Goal: Task Accomplishment & Management: Use online tool/utility

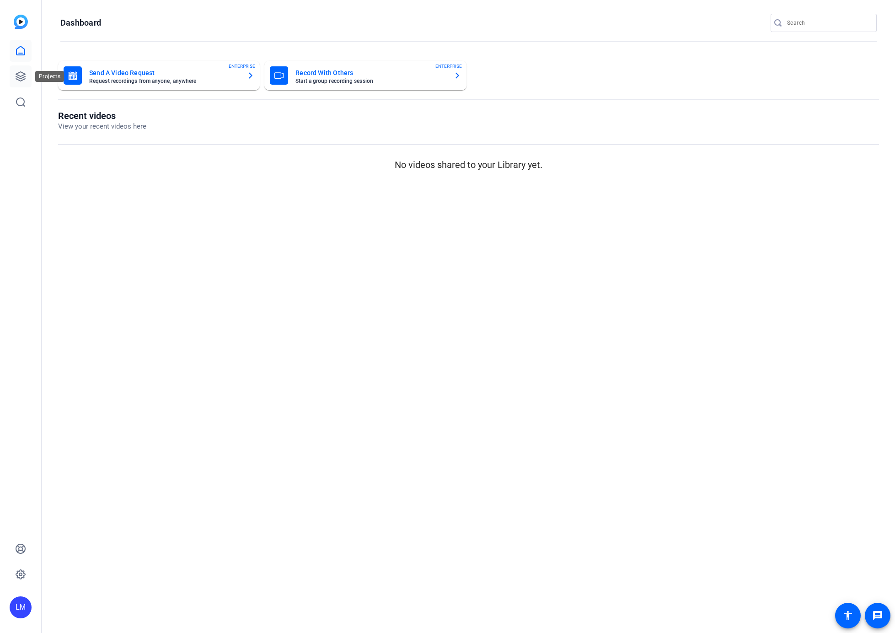
click at [17, 79] on icon at bounding box center [20, 76] width 9 height 9
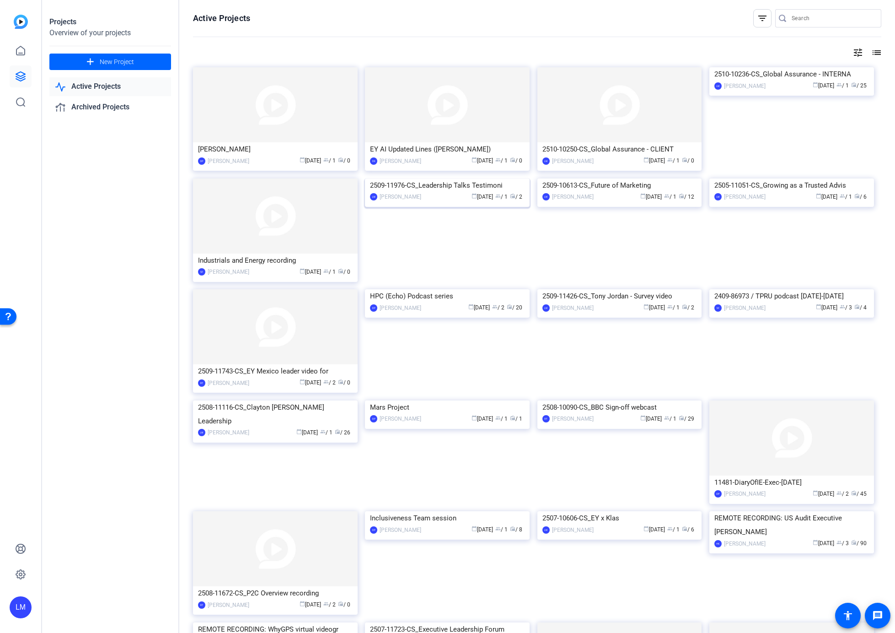
click at [400, 192] on div "2509-11976-CS_Leadership Talks Testimoni" at bounding box center [447, 185] width 155 height 14
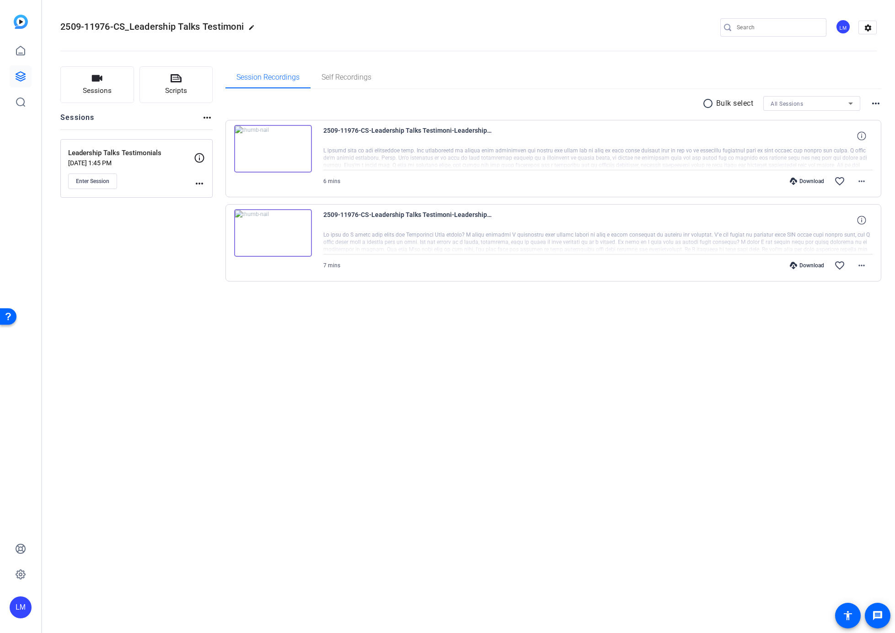
click at [205, 180] on div "Leadership Talks Testimonials Oct 02, 2025 @ 1:45 PM Enter Session more_horiz" at bounding box center [136, 168] width 152 height 59
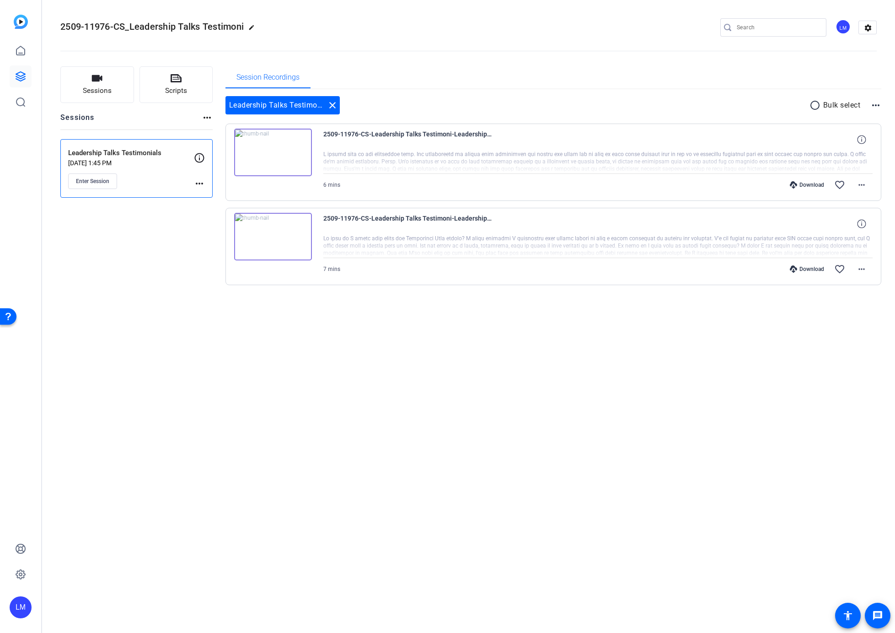
click at [197, 183] on mat-icon "more_horiz" at bounding box center [199, 183] width 11 height 11
click at [204, 201] on span "Edit Session" at bounding box center [222, 196] width 42 height 11
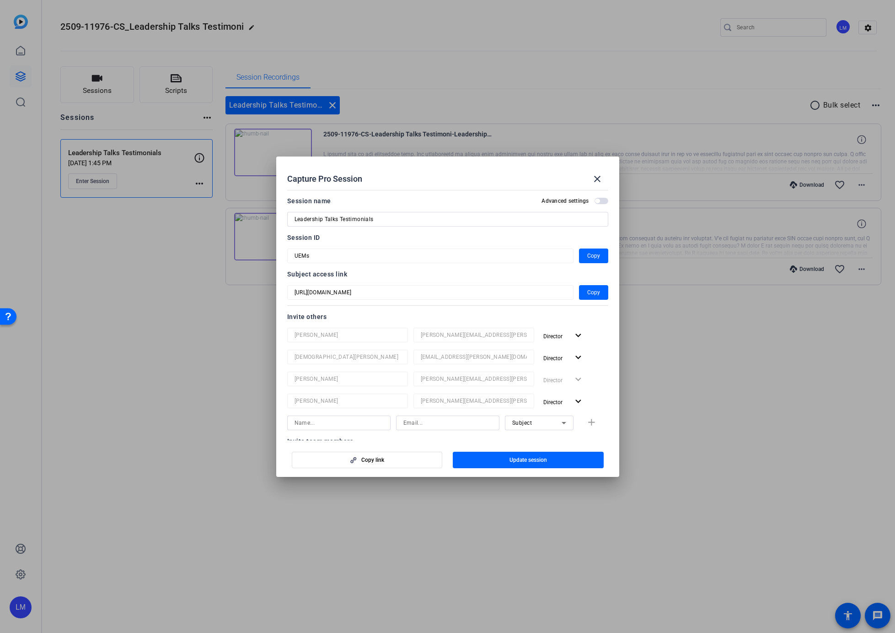
click at [192, 339] on div at bounding box center [447, 316] width 895 height 633
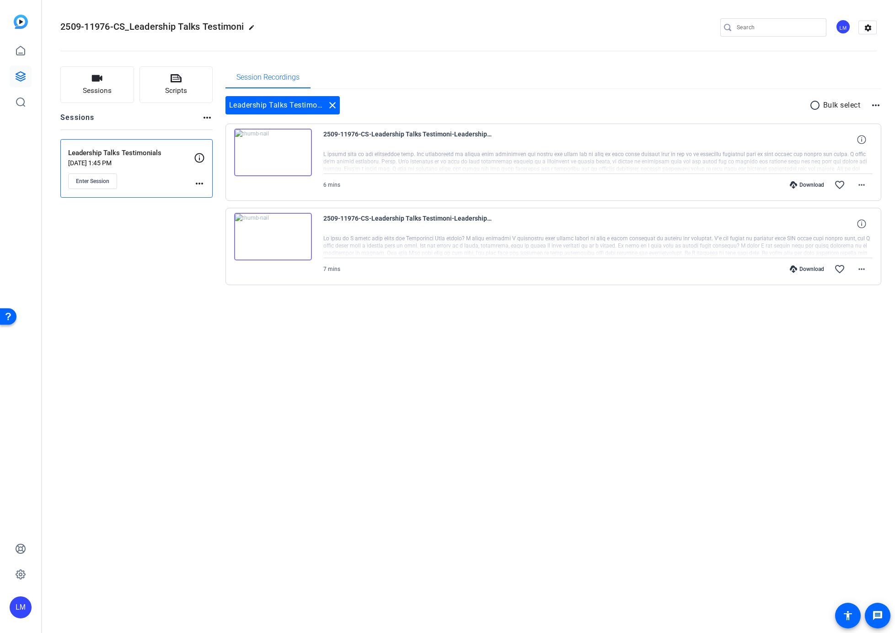
click at [192, 335] on div "2509-11976-CS_Leadership Talks Testimoni edit LM settings Sessions Scripts Sess…" at bounding box center [468, 316] width 853 height 633
click at [334, 104] on mat-icon "close" at bounding box center [332, 105] width 11 height 11
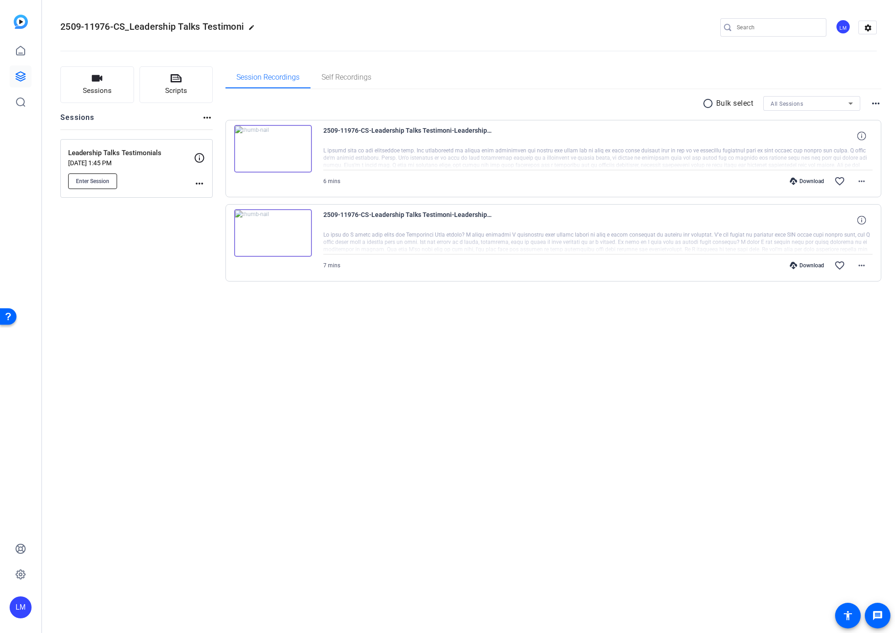
click at [88, 178] on span "Enter Session" at bounding box center [92, 180] width 33 height 7
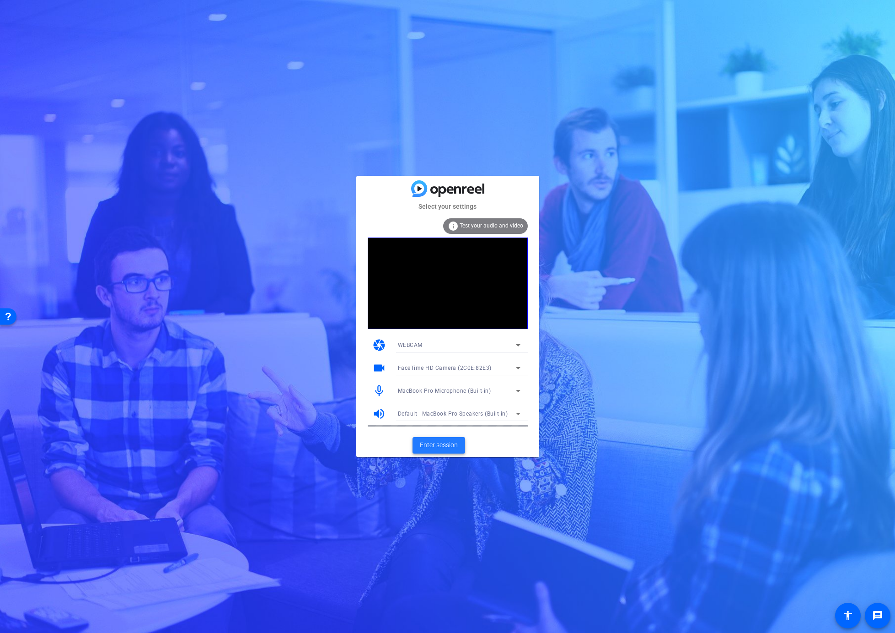
click at [434, 448] on span "Enter session" at bounding box center [439, 445] width 38 height 10
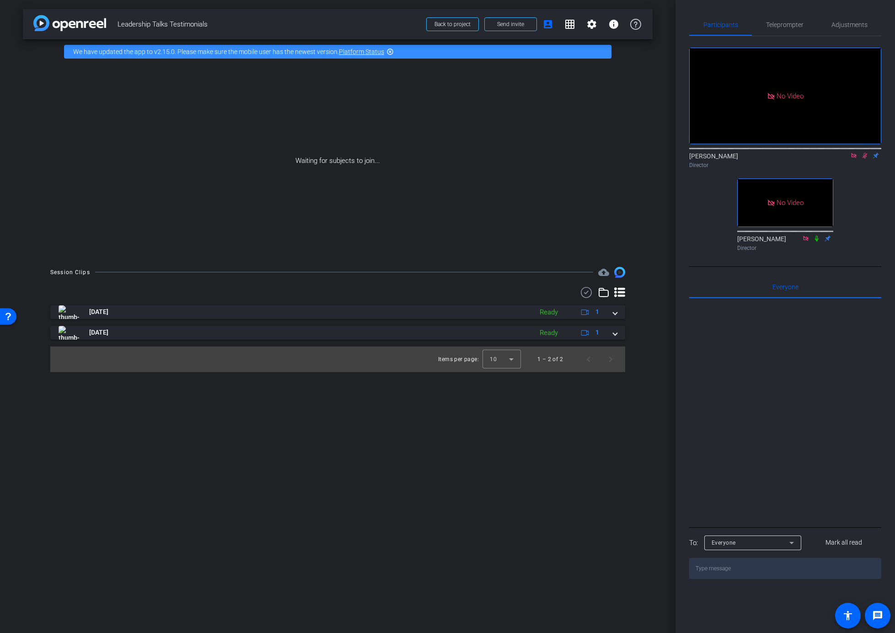
click at [864, 159] on icon at bounding box center [864, 155] width 7 height 6
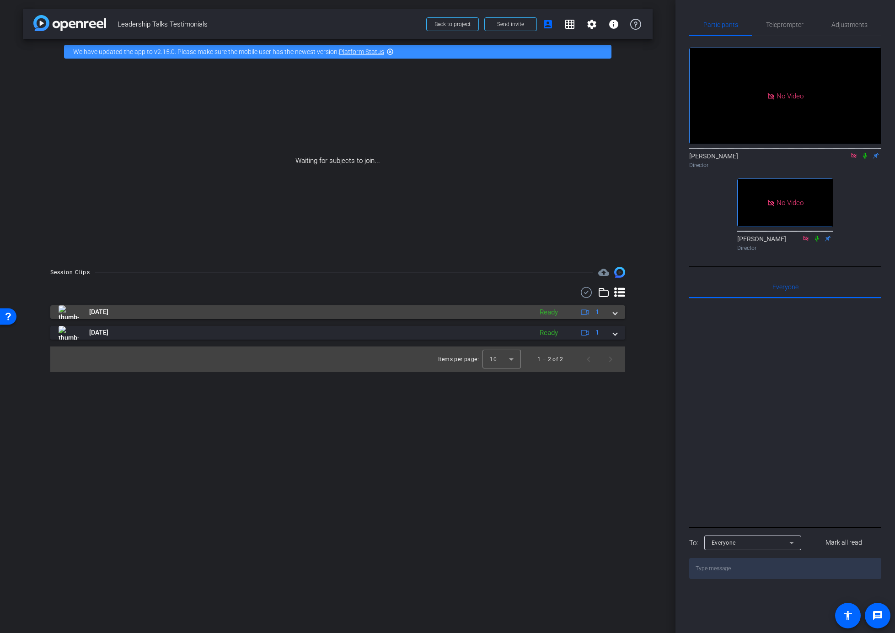
click at [616, 313] on span at bounding box center [615, 312] width 4 height 10
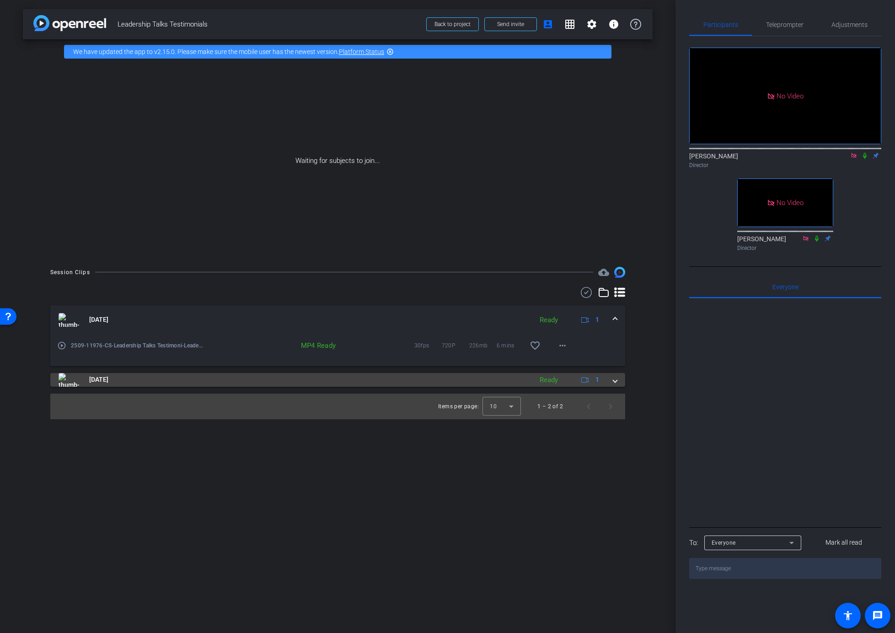
click at [615, 379] on span at bounding box center [615, 380] width 4 height 10
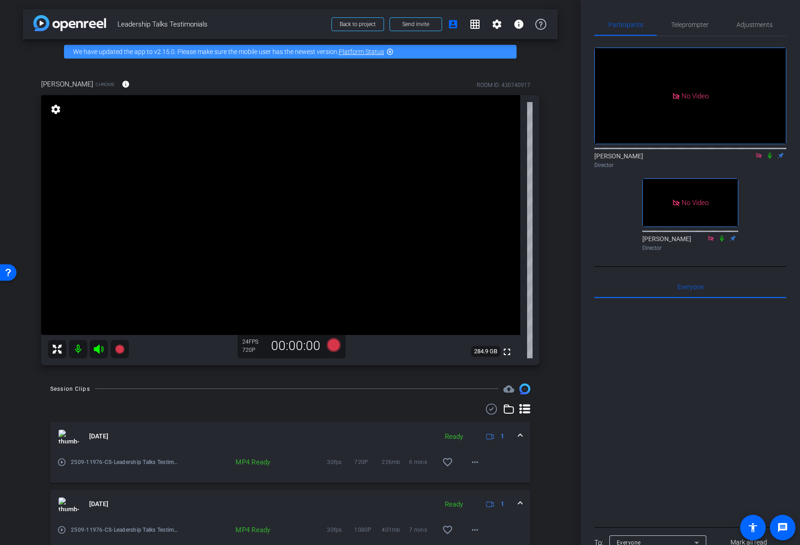
click at [54, 109] on mat-icon "settings" at bounding box center [55, 109] width 13 height 11
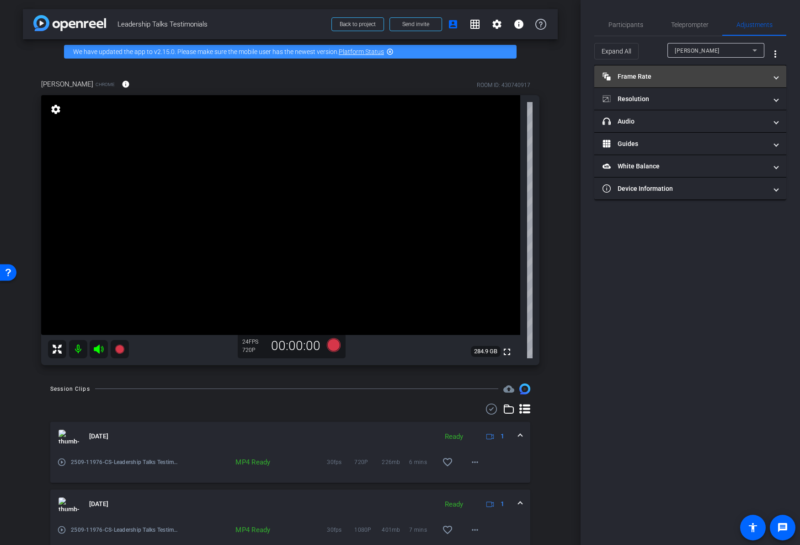
click at [769, 79] on span "Frame Rate Frame Rate" at bounding box center [689, 77] width 172 height 10
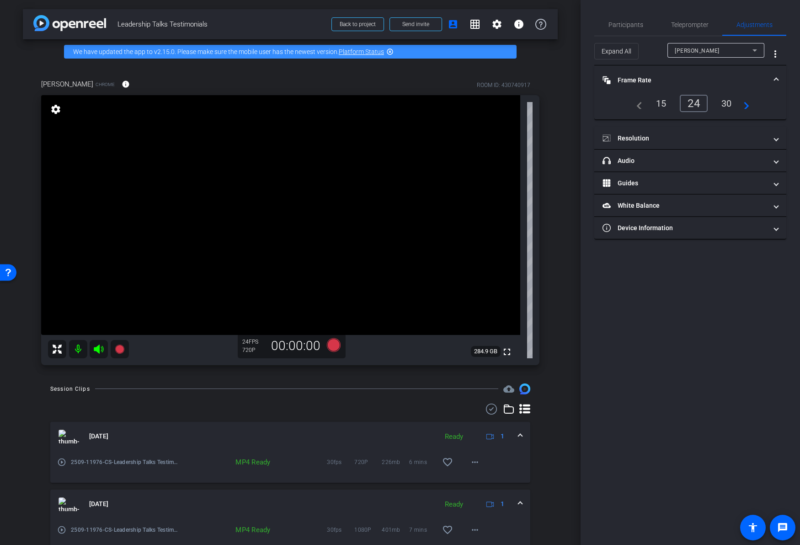
click at [731, 105] on div "30" at bounding box center [727, 104] width 24 height 16
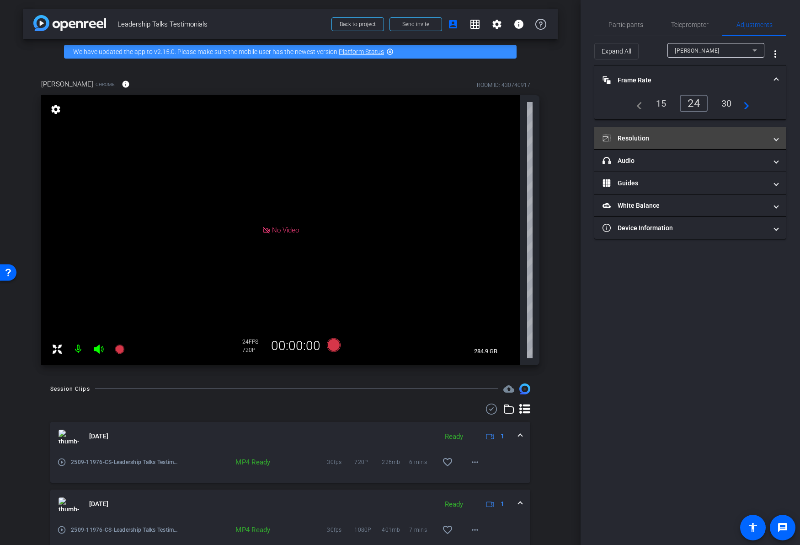
click at [765, 141] on mat-panel-title "Resolution" at bounding box center [685, 139] width 165 height 10
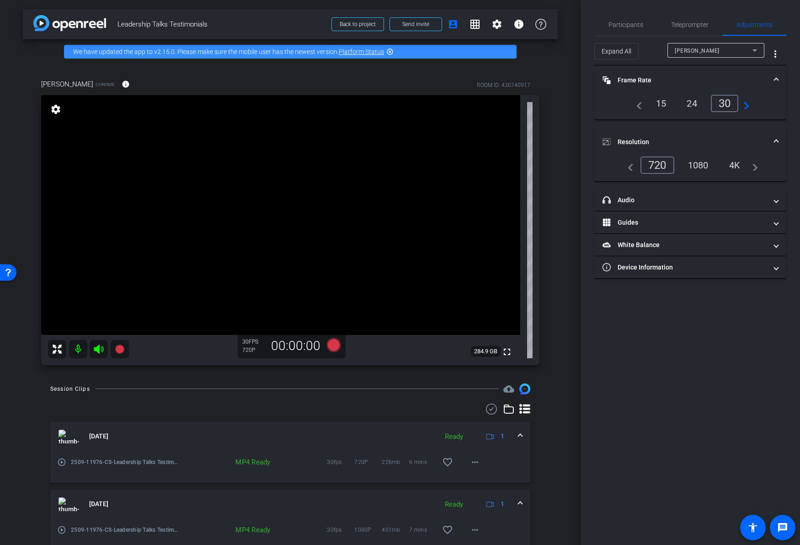
click at [698, 167] on div "1080" at bounding box center [699, 165] width 34 height 16
click at [624, 22] on span "Participants" at bounding box center [626, 24] width 35 height 6
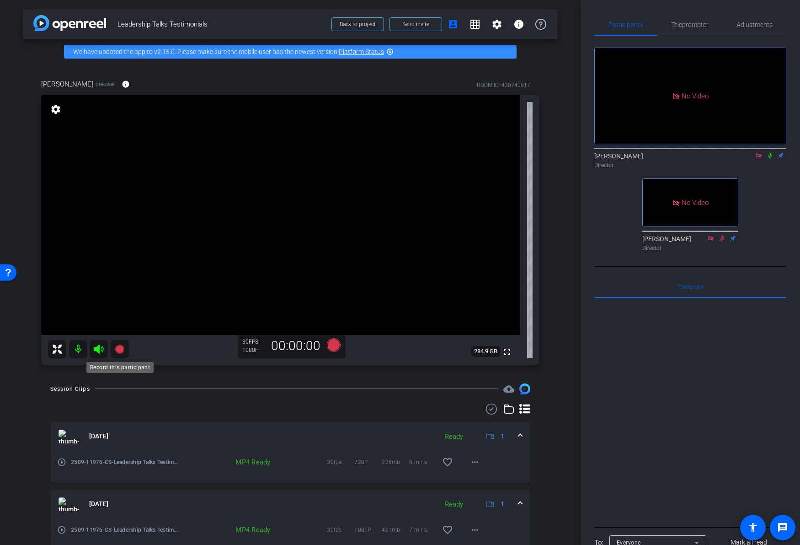
click at [119, 350] on icon at bounding box center [119, 348] width 9 height 9
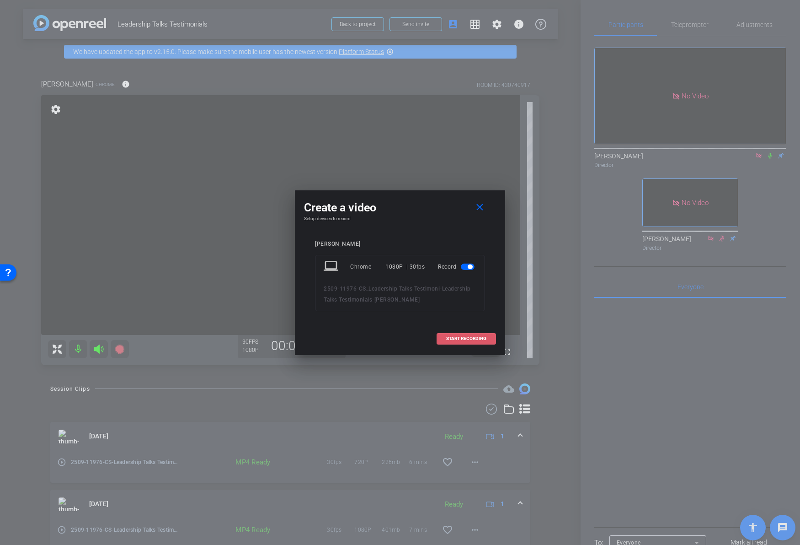
click at [464, 336] on span "START RECORDING" at bounding box center [466, 338] width 40 height 5
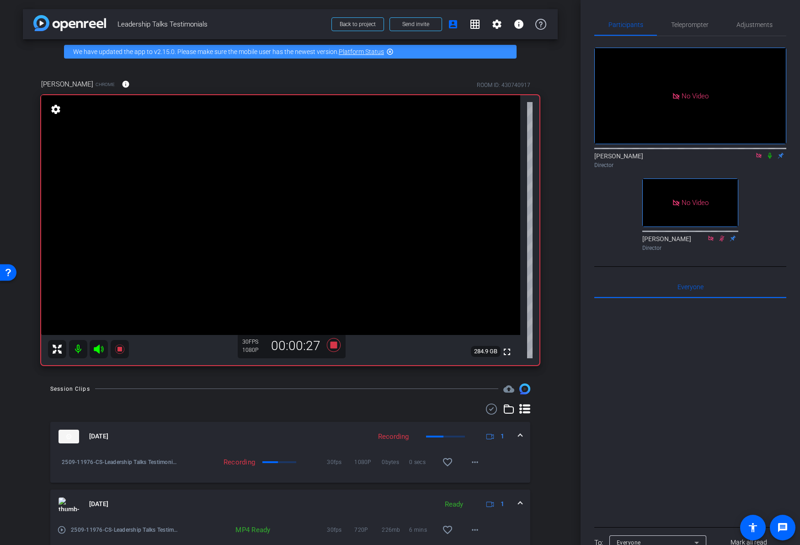
click at [770, 152] on icon at bounding box center [770, 155] width 7 height 6
click at [776, 161] on div "Director" at bounding box center [691, 165] width 192 height 8
click at [768, 153] on icon at bounding box center [770, 156] width 5 height 6
click at [771, 153] on icon at bounding box center [770, 156] width 4 height 6
click at [767, 152] on icon at bounding box center [770, 155] width 7 height 6
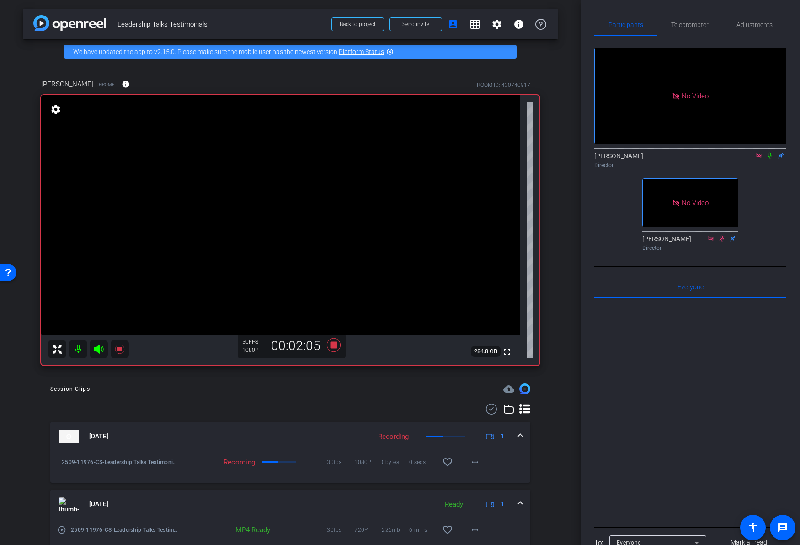
click at [770, 152] on icon at bounding box center [770, 155] width 7 height 6
click at [768, 152] on icon at bounding box center [770, 155] width 7 height 6
click at [770, 152] on icon at bounding box center [770, 155] width 7 height 6
click at [764, 151] on mat-icon at bounding box center [759, 155] width 11 height 8
click at [751, 160] on mat-icon at bounding box center [748, 155] width 11 height 8
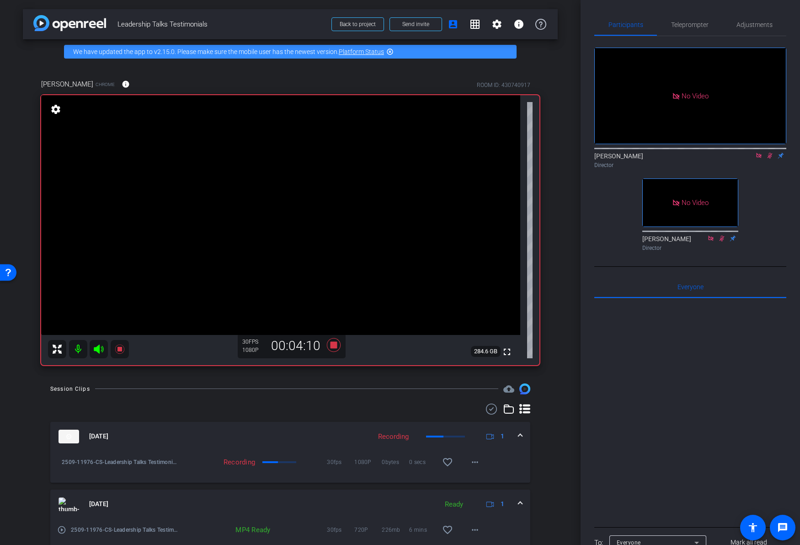
click at [767, 159] on icon at bounding box center [770, 155] width 7 height 6
click at [771, 159] on icon at bounding box center [770, 156] width 4 height 6
click at [770, 159] on icon at bounding box center [770, 156] width 5 height 6
click at [770, 169] on div "Director" at bounding box center [691, 165] width 192 height 8
click at [769, 159] on icon at bounding box center [770, 155] width 7 height 6
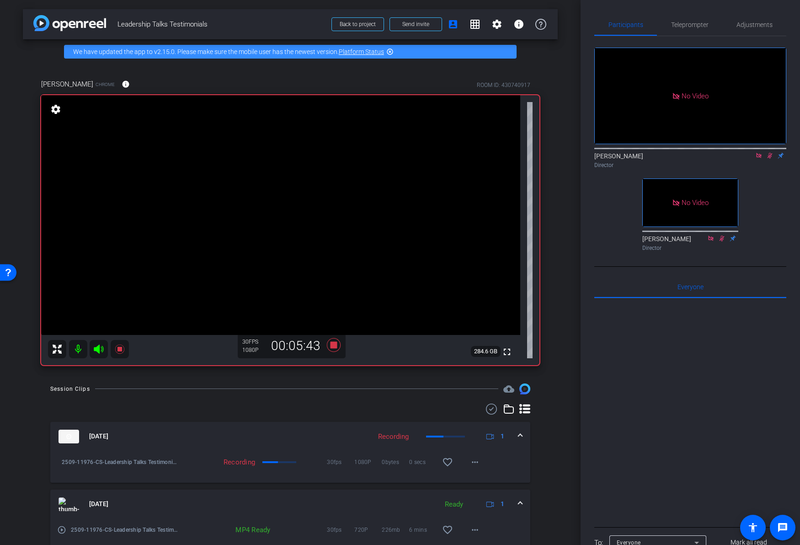
click at [762, 198] on div "No Video [PERSON_NAME] Director No Video [PERSON_NAME] Director" at bounding box center [691, 145] width 192 height 219
click at [769, 159] on icon at bounding box center [770, 156] width 5 height 6
click at [333, 344] on icon at bounding box center [334, 345] width 14 height 14
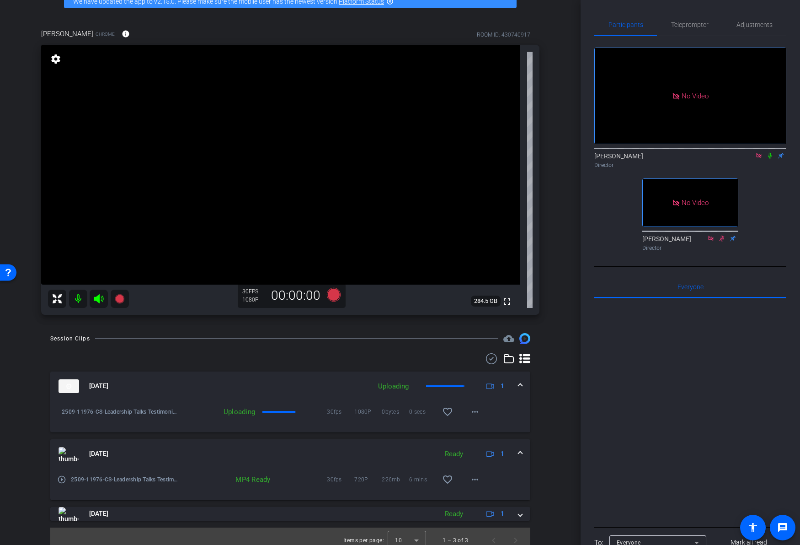
scroll to position [59, 0]
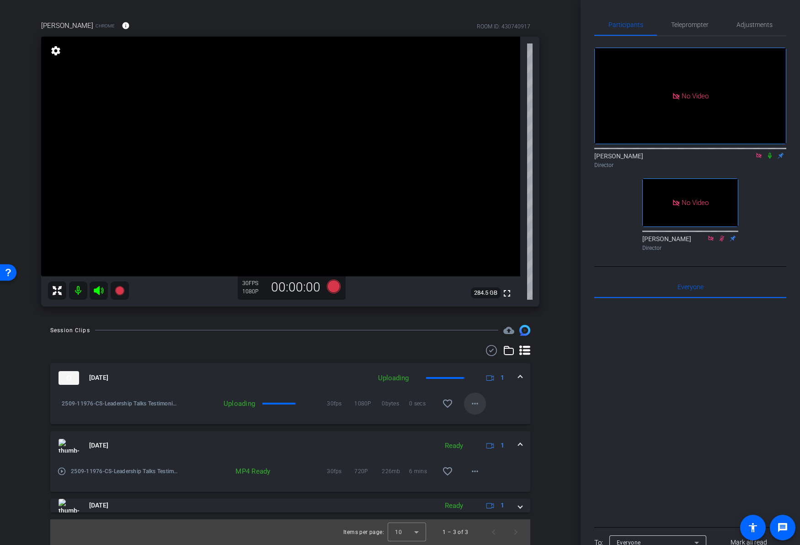
click at [474, 402] on mat-icon "more_horiz" at bounding box center [475, 403] width 11 height 11
click at [550, 353] on div at bounding box center [400, 272] width 800 height 545
click at [479, 404] on mat-icon "more_horiz" at bounding box center [475, 403] width 11 height 11
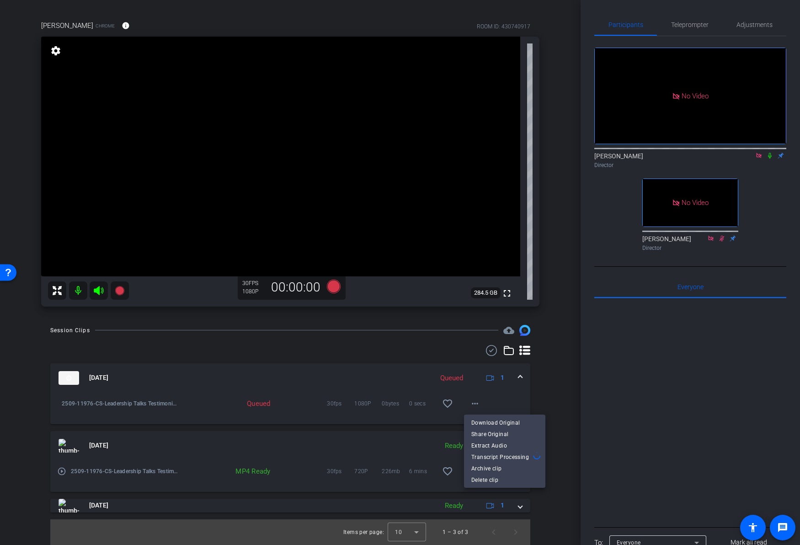
click at [553, 263] on div at bounding box center [400, 272] width 800 height 545
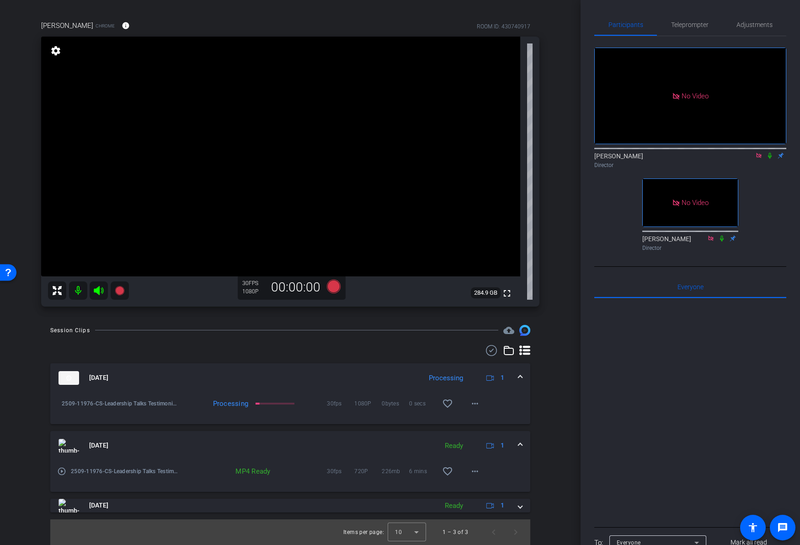
scroll to position [0, 0]
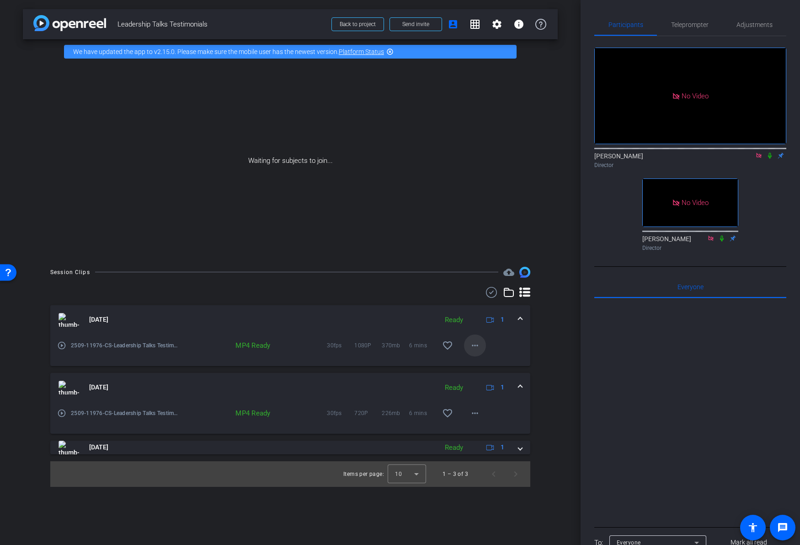
click at [474, 344] on mat-icon "more_horiz" at bounding box center [475, 345] width 11 height 11
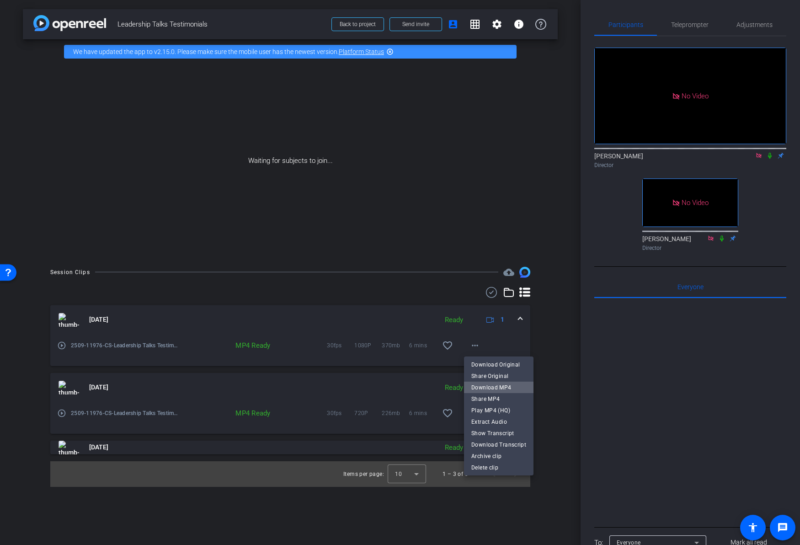
click at [502, 387] on span "Download MP4" at bounding box center [499, 386] width 55 height 11
